Goal: Use online tool/utility: Use online tool/utility

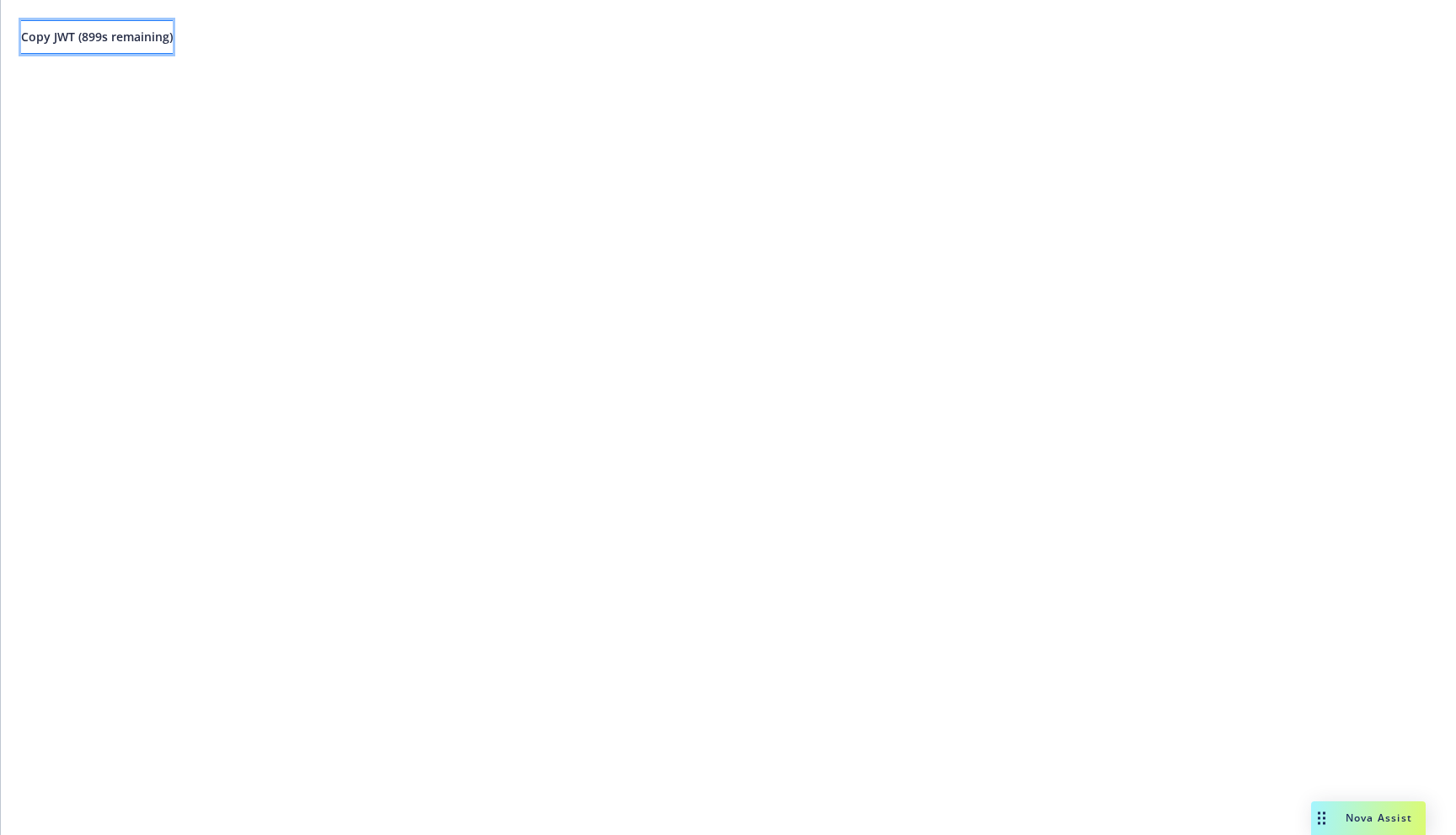
click at [173, 45] on button "Copy JWT ( 899 s remaining)" at bounding box center [96, 36] width 152 height 34
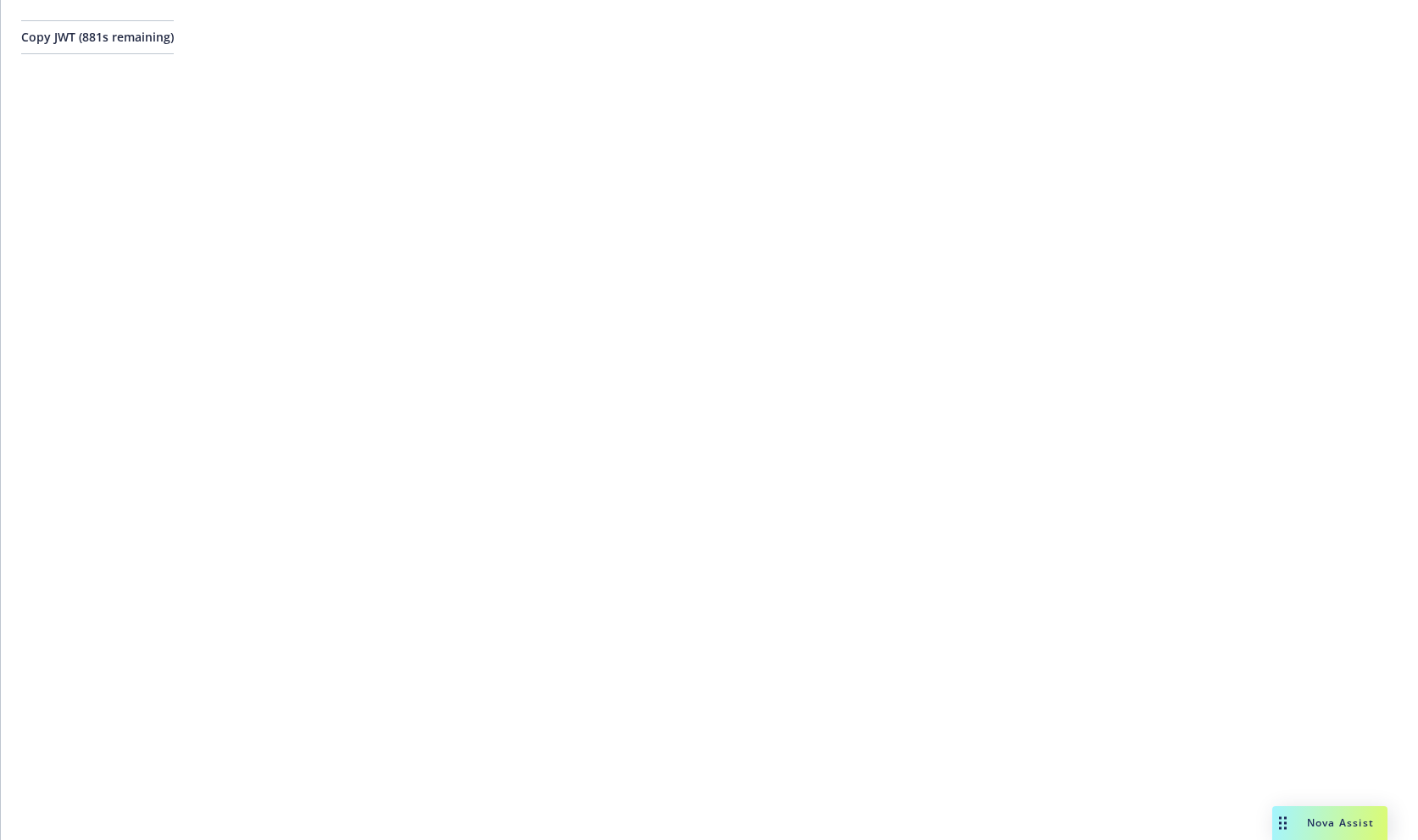
drag, startPoint x: 212, startPoint y: 28, endPoint x: 293, endPoint y: 34, distance: 81.2
click at [174, 28] on button "Copy JWT ( 881 s remaining)" at bounding box center [97, 37] width 153 height 34
